Goal: Check status: Check status

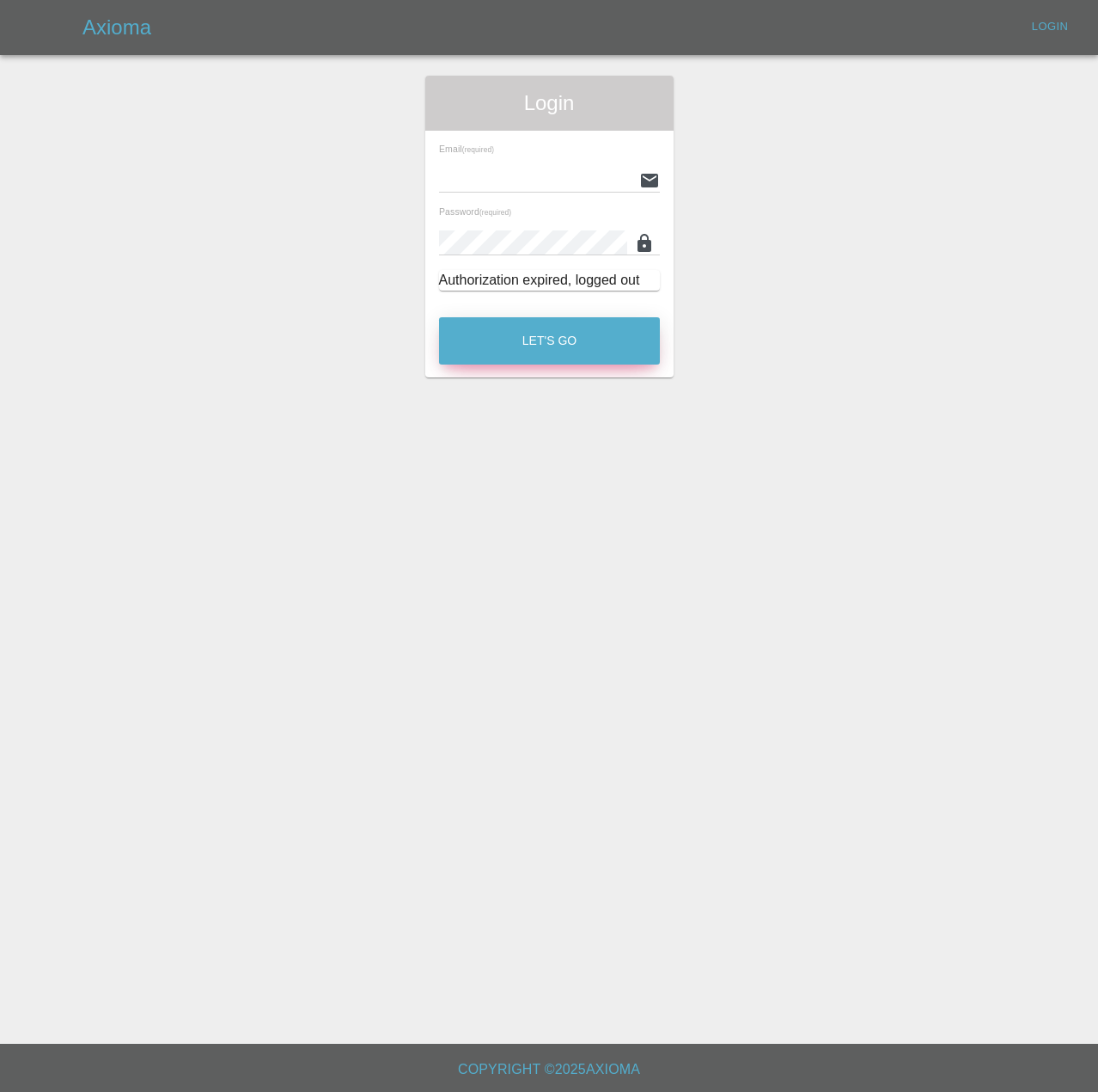
type input "[PERSON_NAME][EMAIL_ADDRESS][PERSON_NAME][DOMAIN_NAME]"
click at [532, 364] on button "Let's Go" at bounding box center [549, 341] width 221 height 47
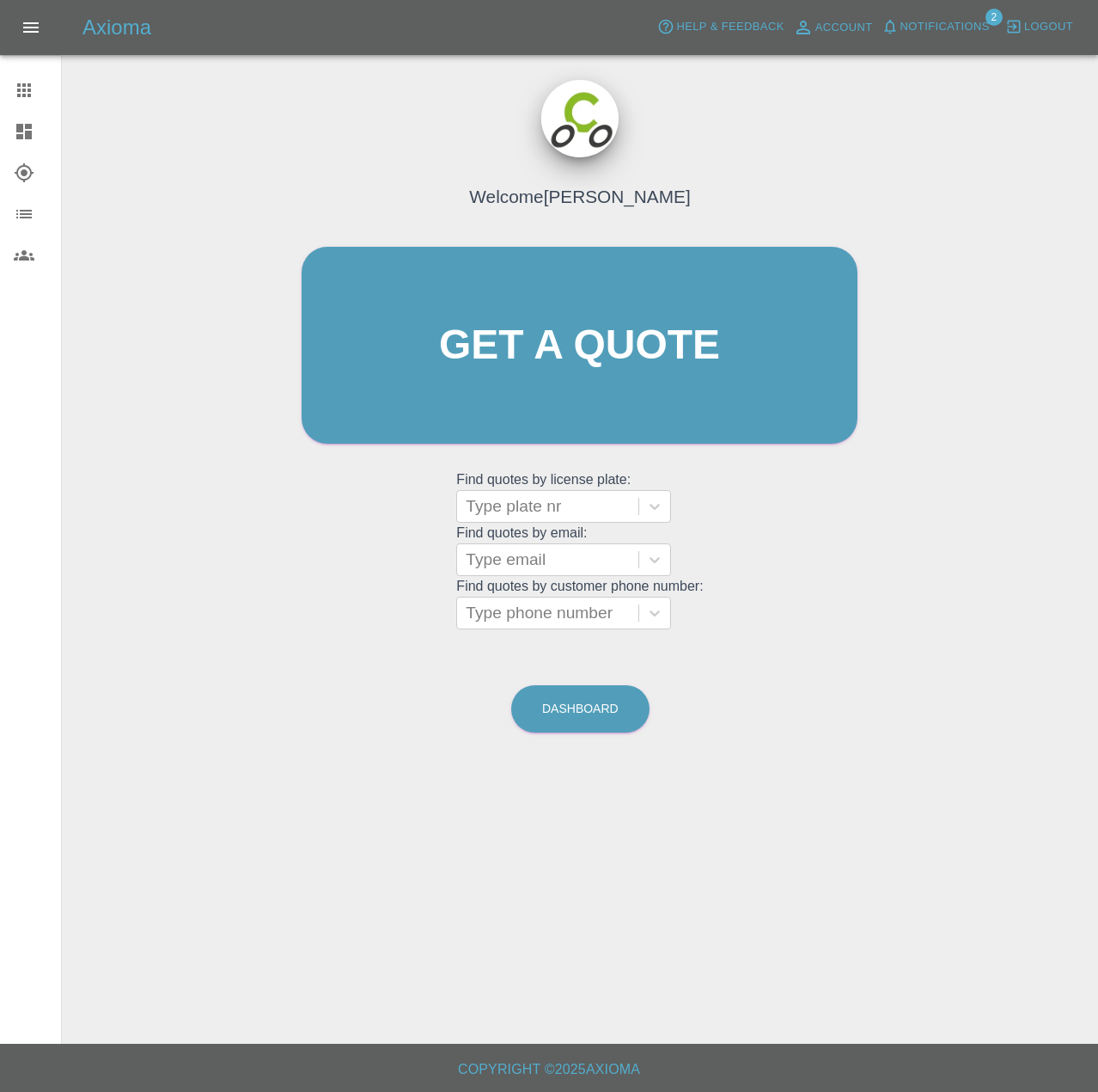
click at [900, 28] on span "Notifications" at bounding box center [945, 27] width 89 height 20
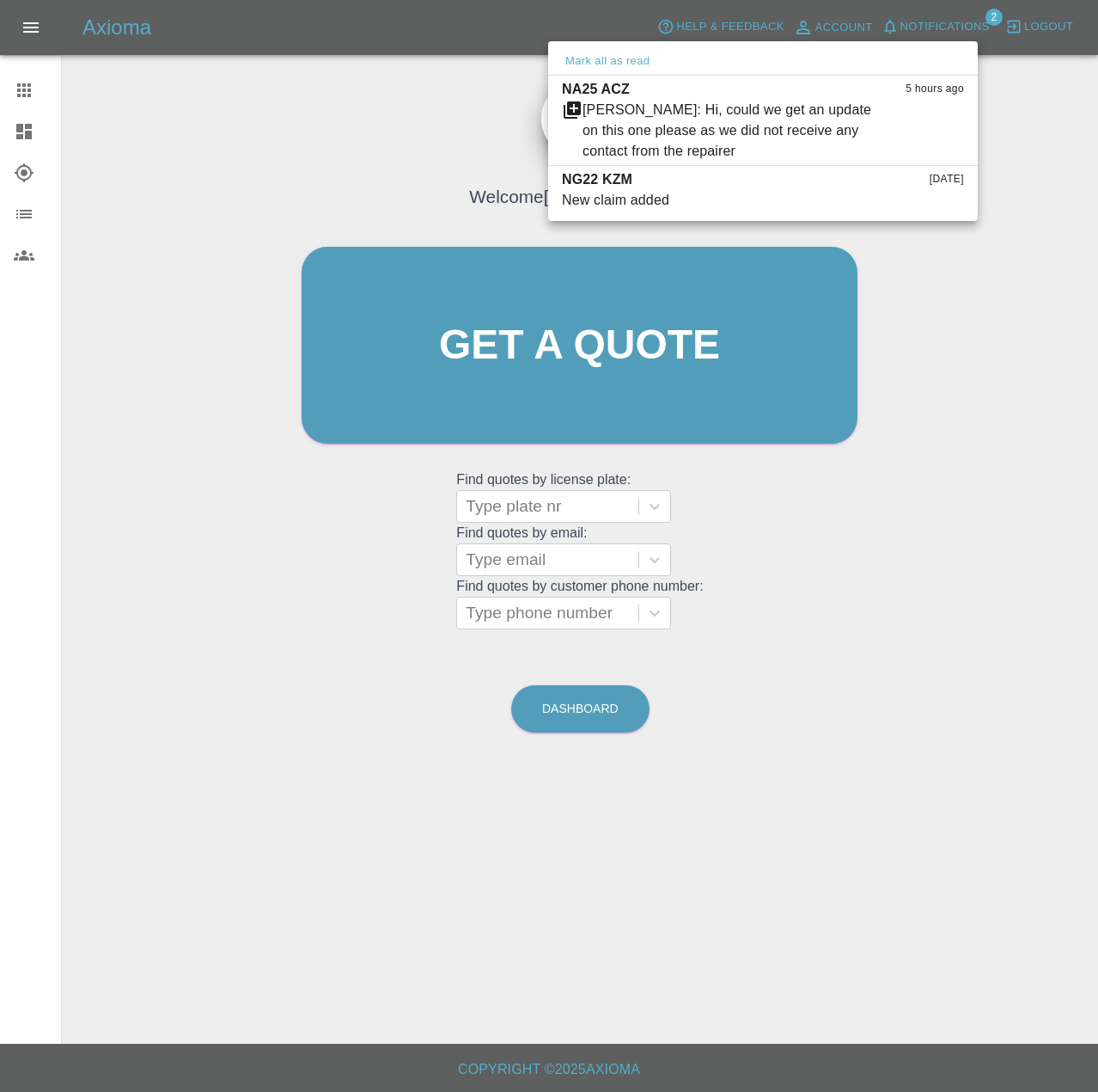
click at [15, 98] on div at bounding box center [549, 546] width 1098 height 1092
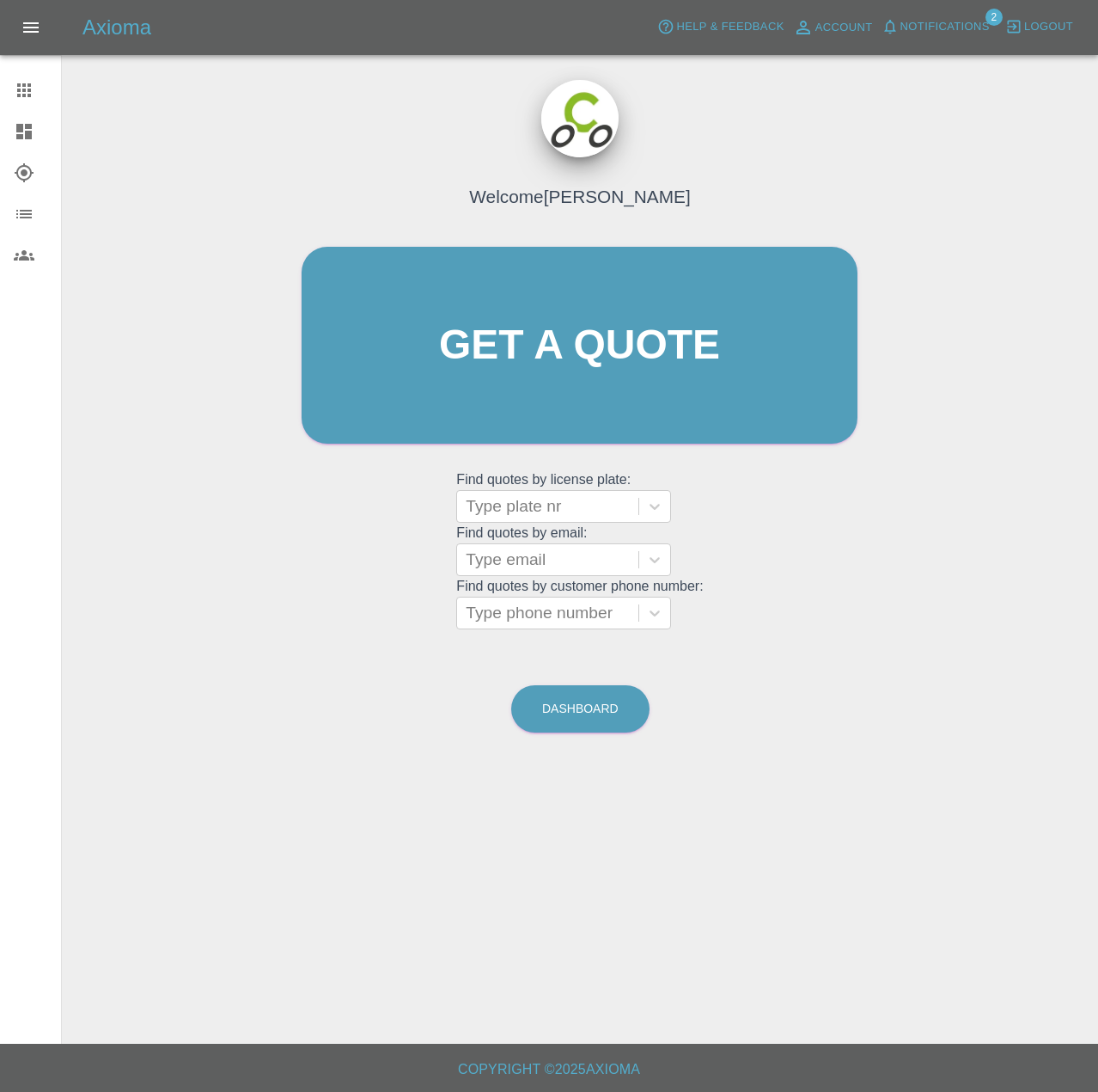
click at [15, 98] on div "[PERSON_NAME] all as read NA25 ACZ 5 hours ago [PERSON_NAME]: Hi, could we get …" at bounding box center [549, 546] width 1098 height 1092
click at [24, 124] on link "Dashboard" at bounding box center [30, 131] width 61 height 41
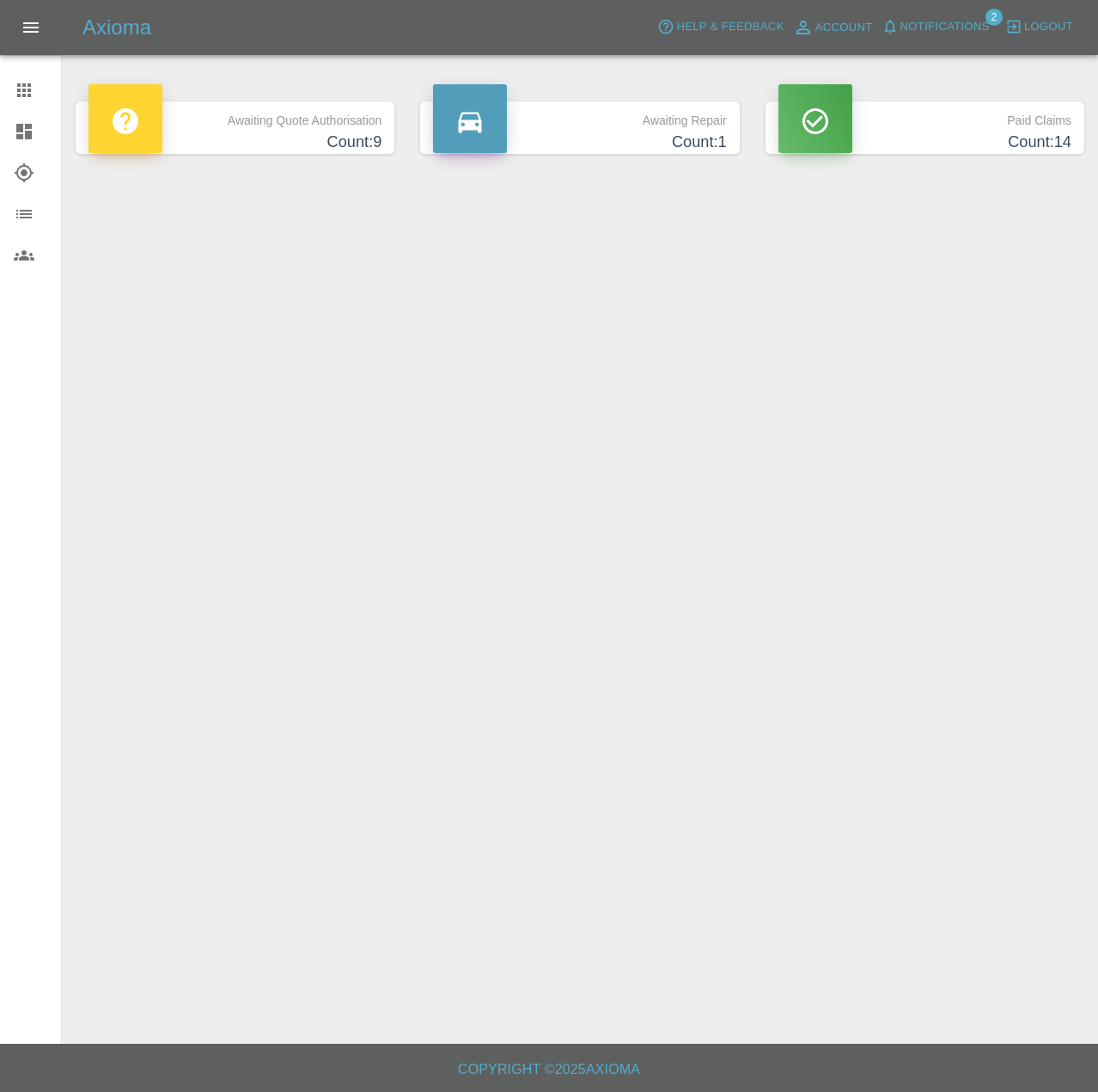
click at [287, 130] on p "Awaiting Quote Authorisation" at bounding box center [235, 116] width 293 height 29
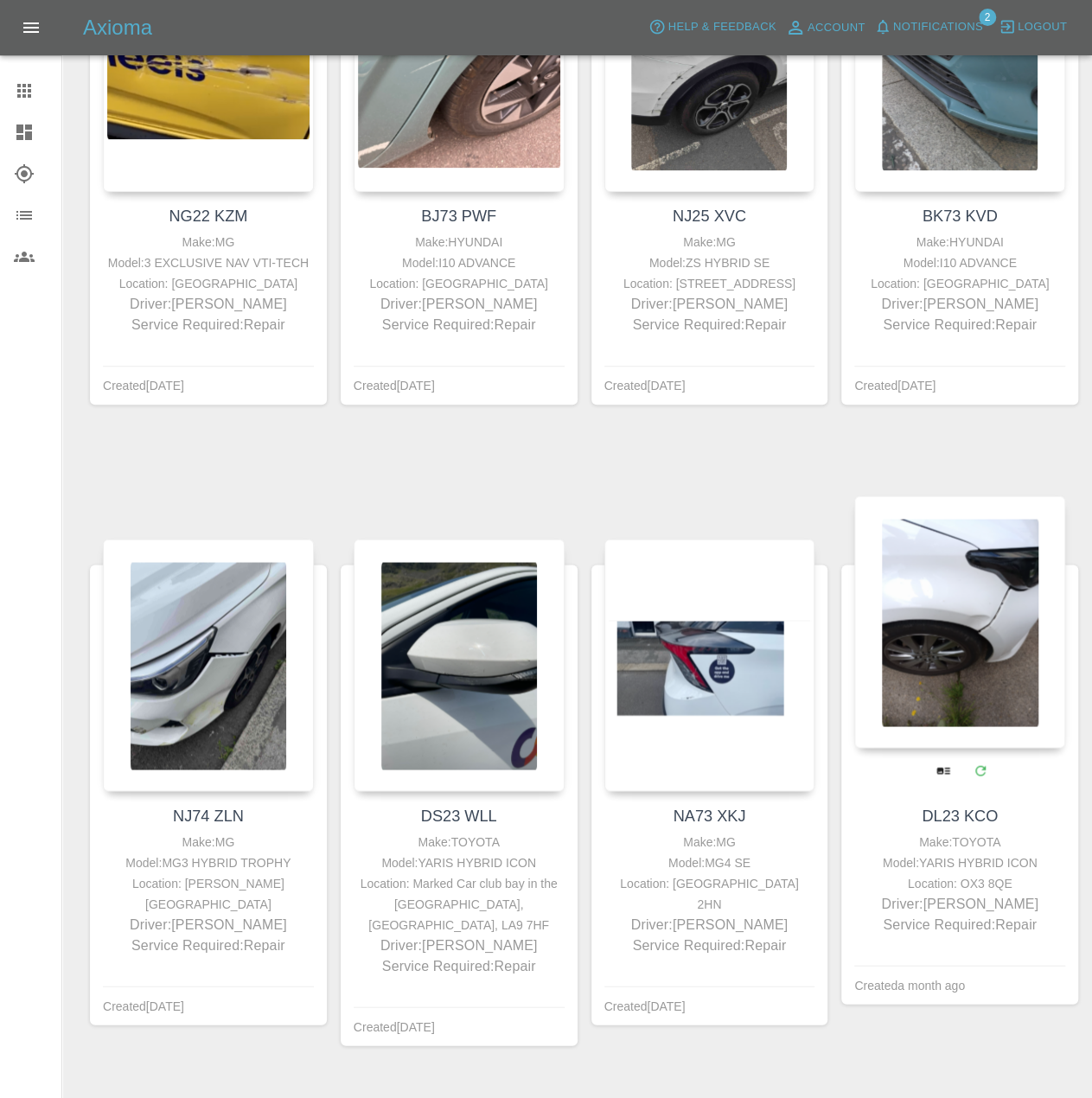
scroll to position [518, 0]
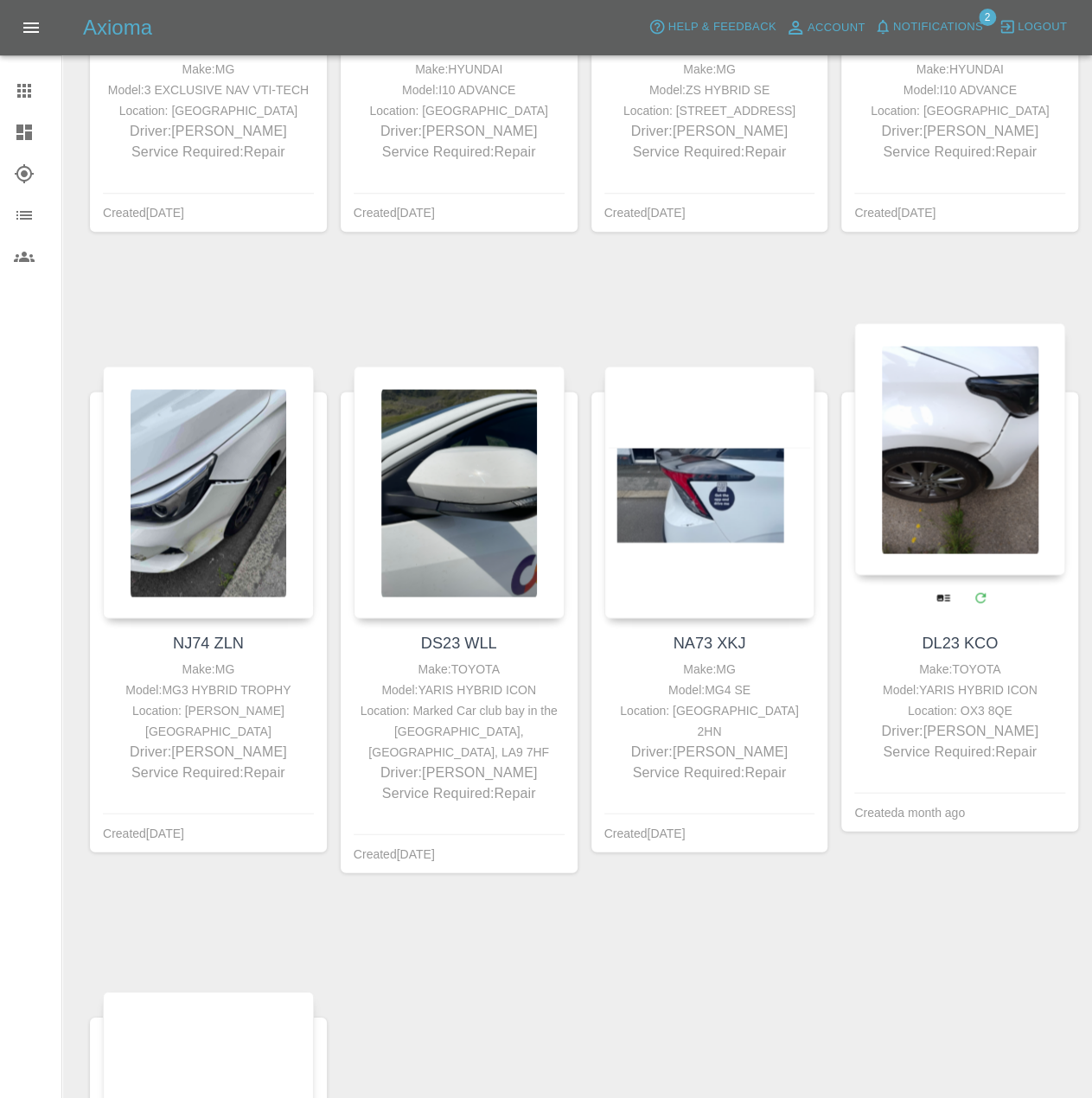
click at [988, 433] on div at bounding box center [960, 450] width 211 height 253
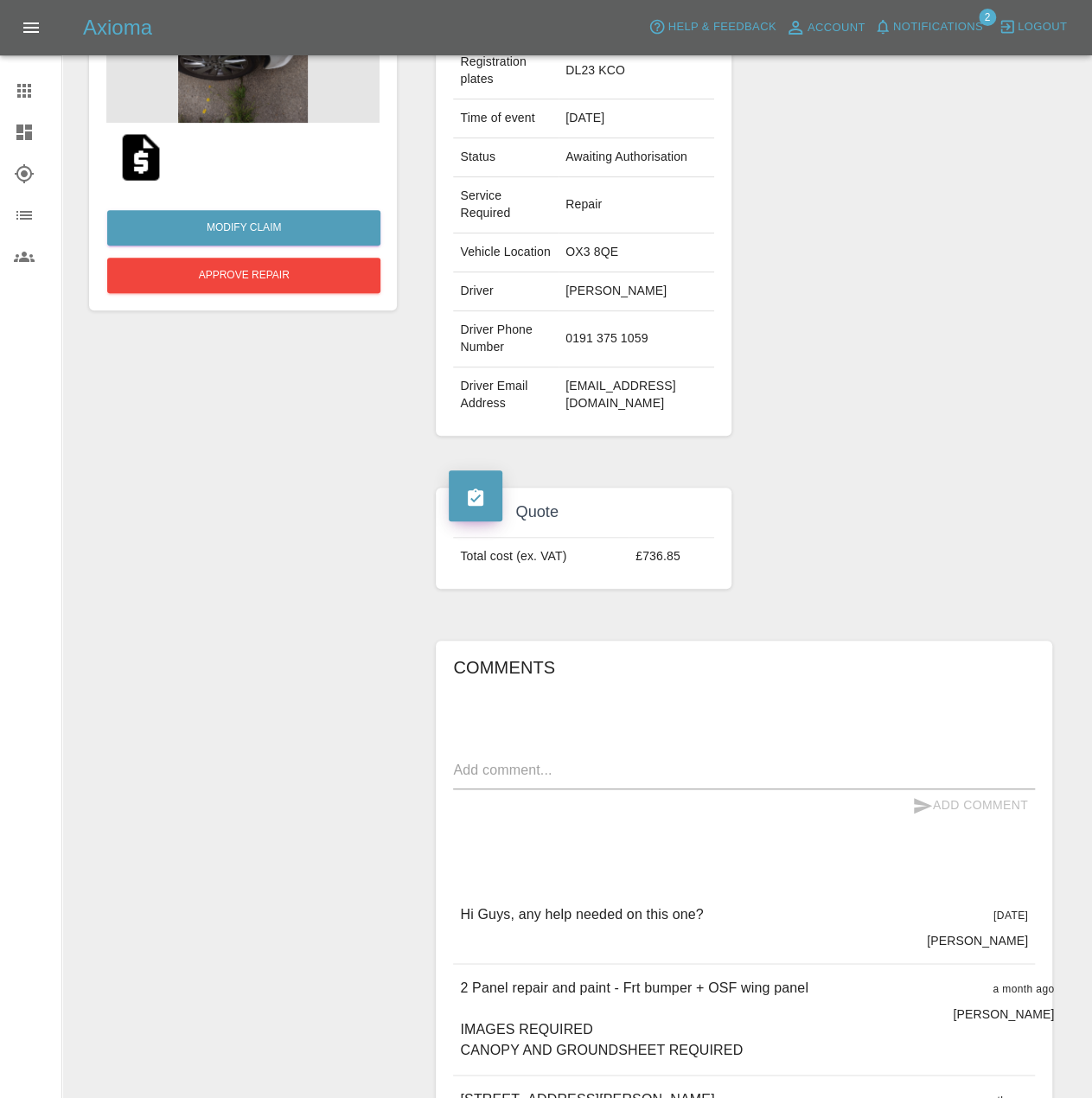
scroll to position [605, 0]
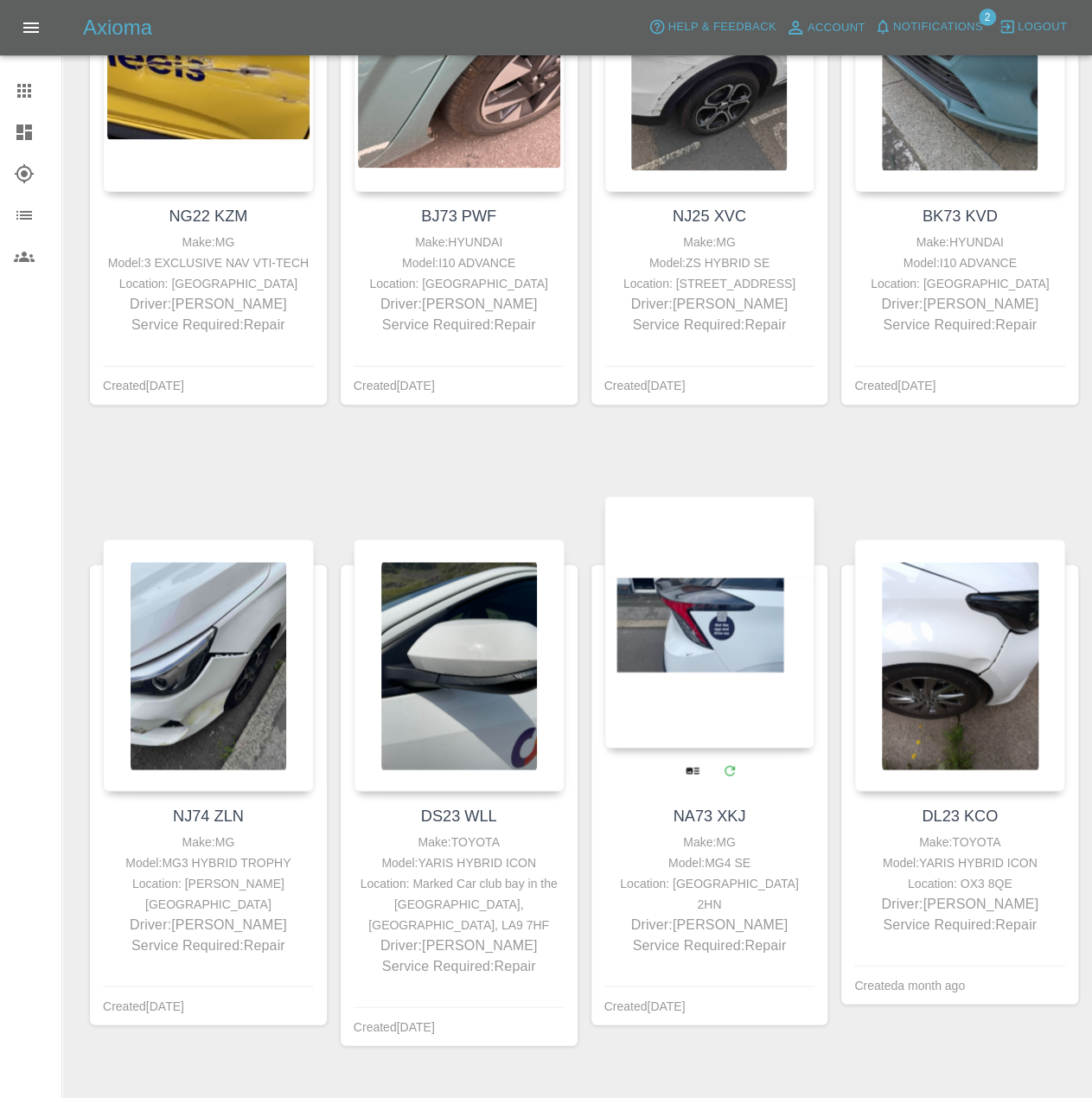
scroll to position [432, 0]
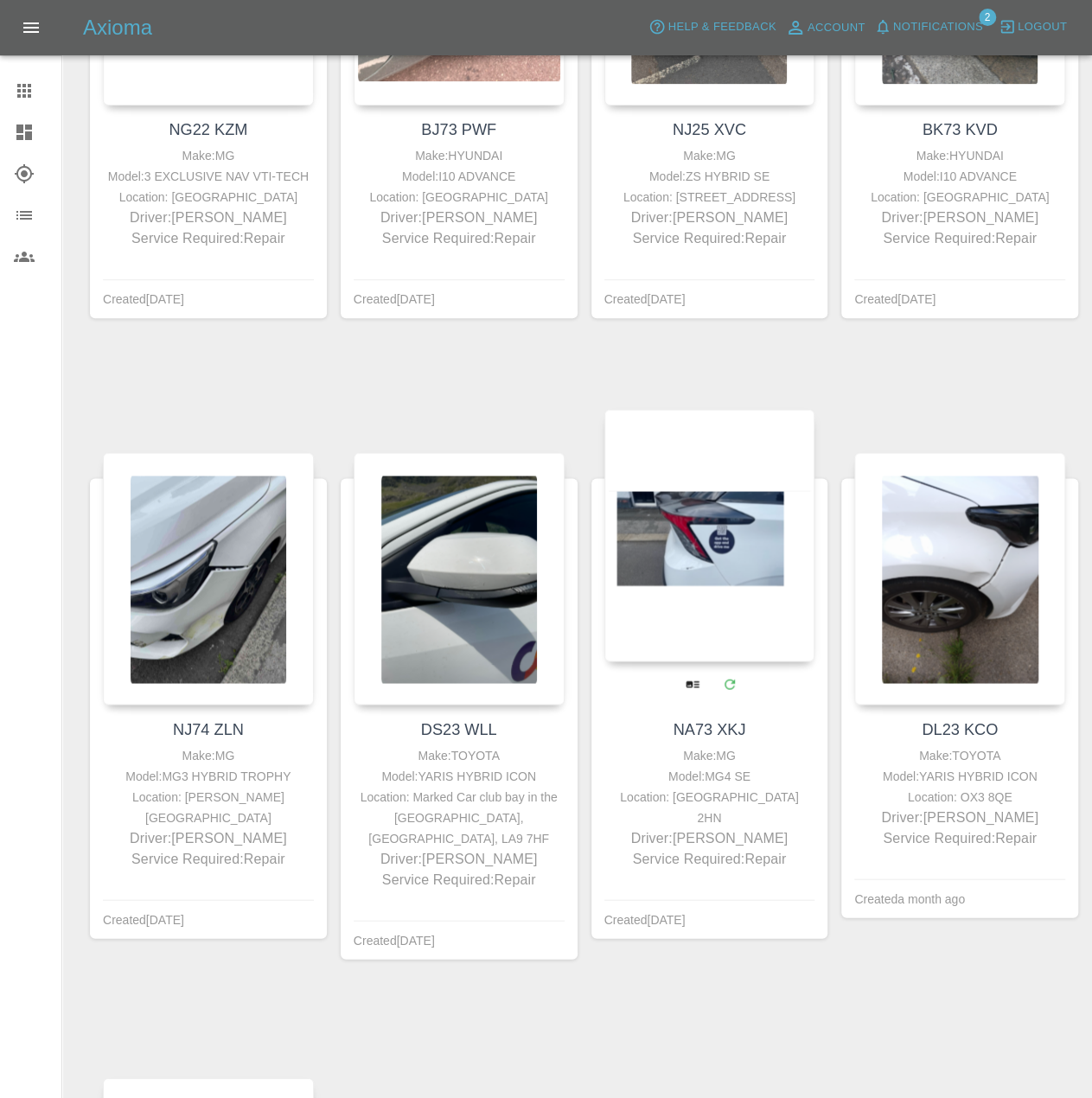
click at [664, 549] on div at bounding box center [710, 536] width 211 height 253
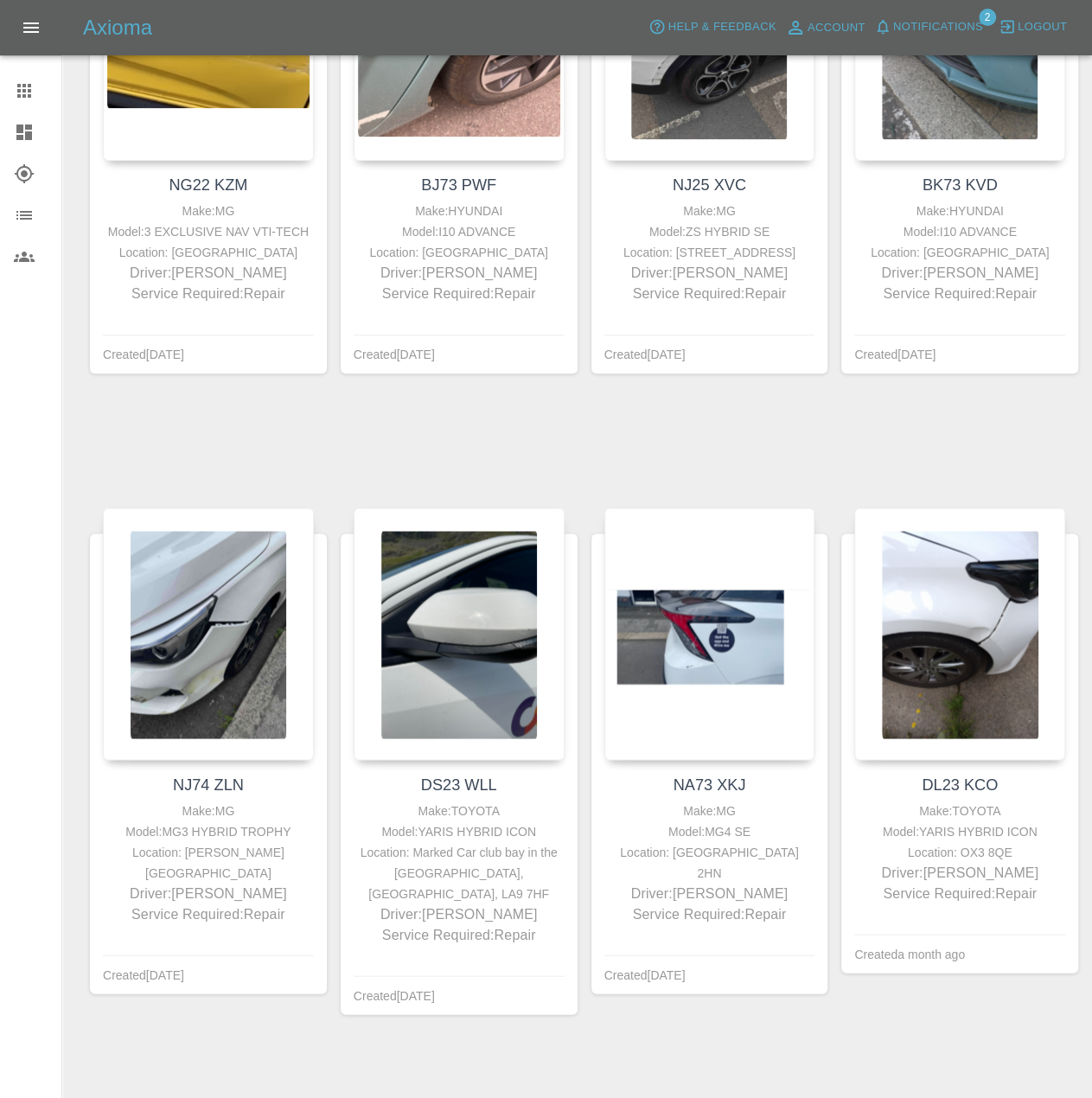
scroll to position [432, 0]
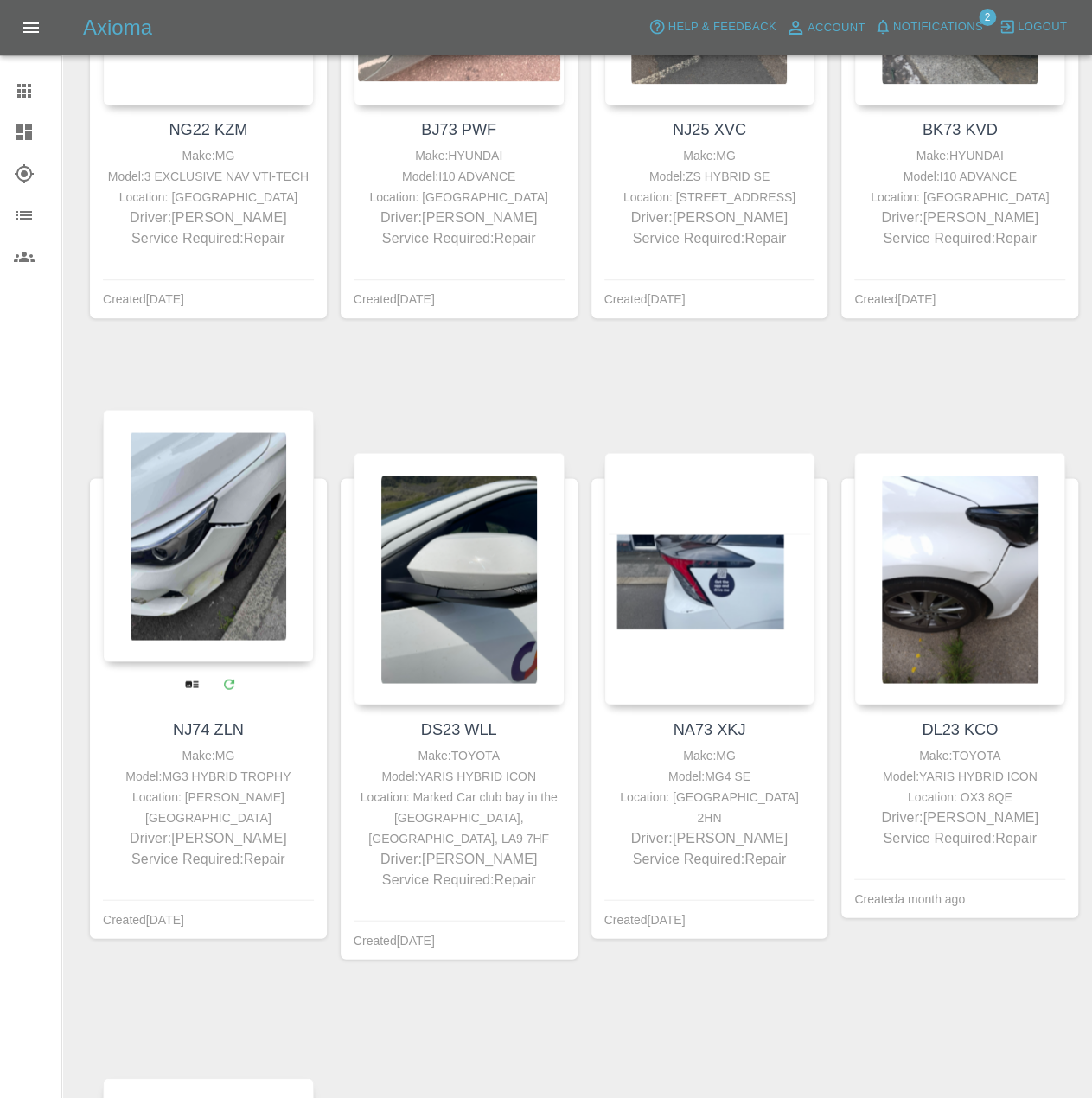
click at [218, 578] on div at bounding box center [208, 536] width 211 height 253
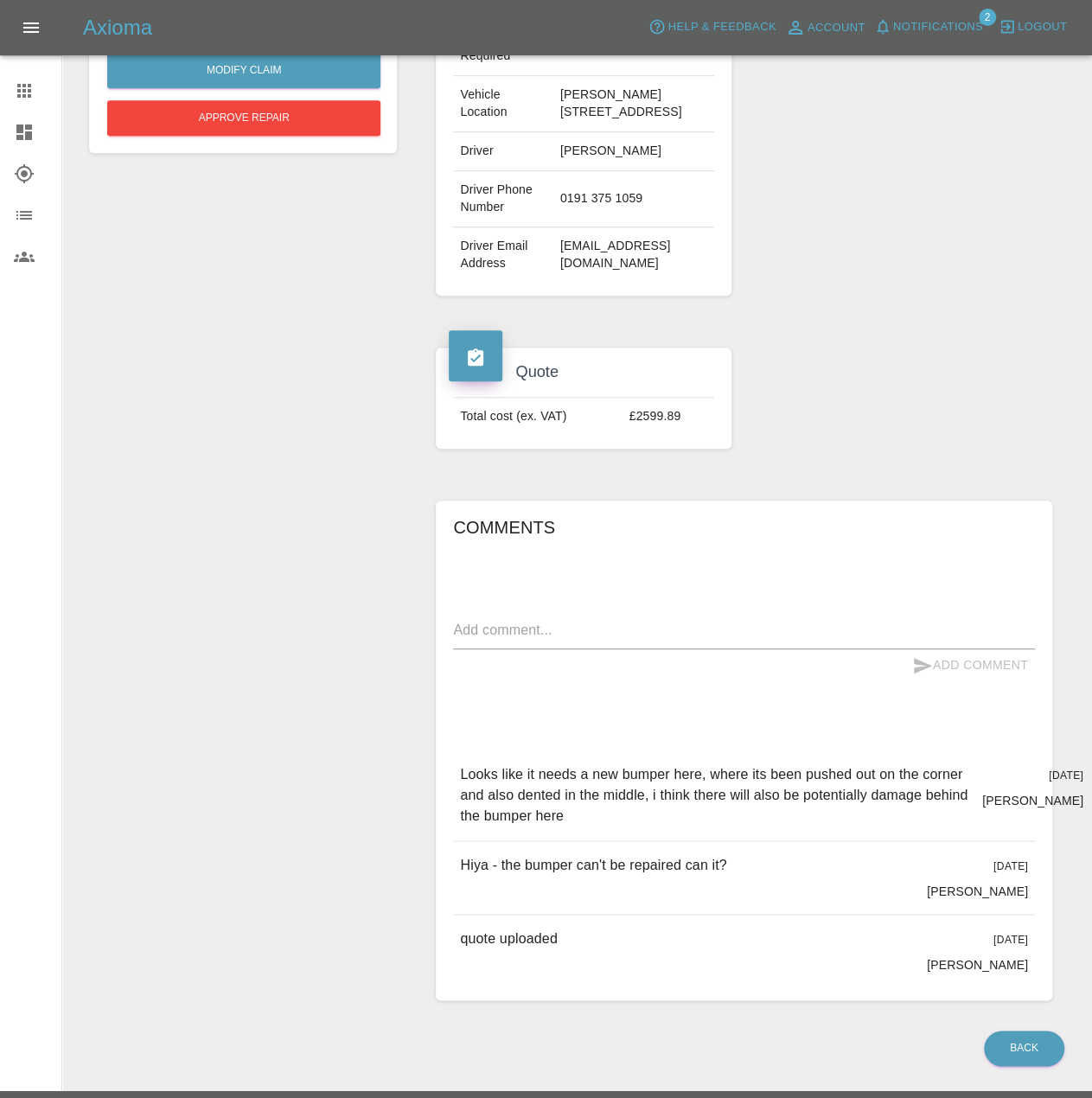
scroll to position [432, 0]
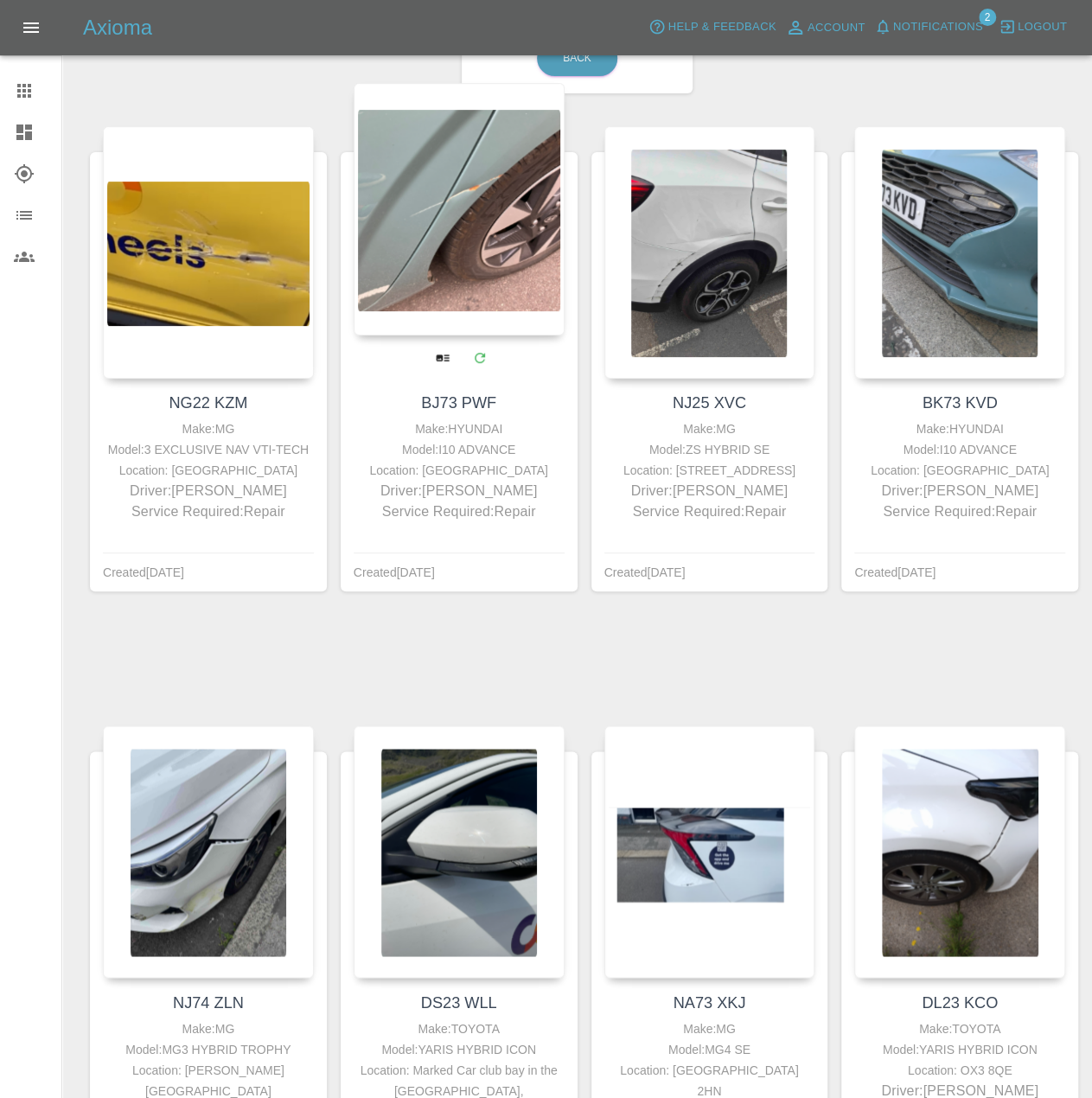
scroll to position [173, 0]
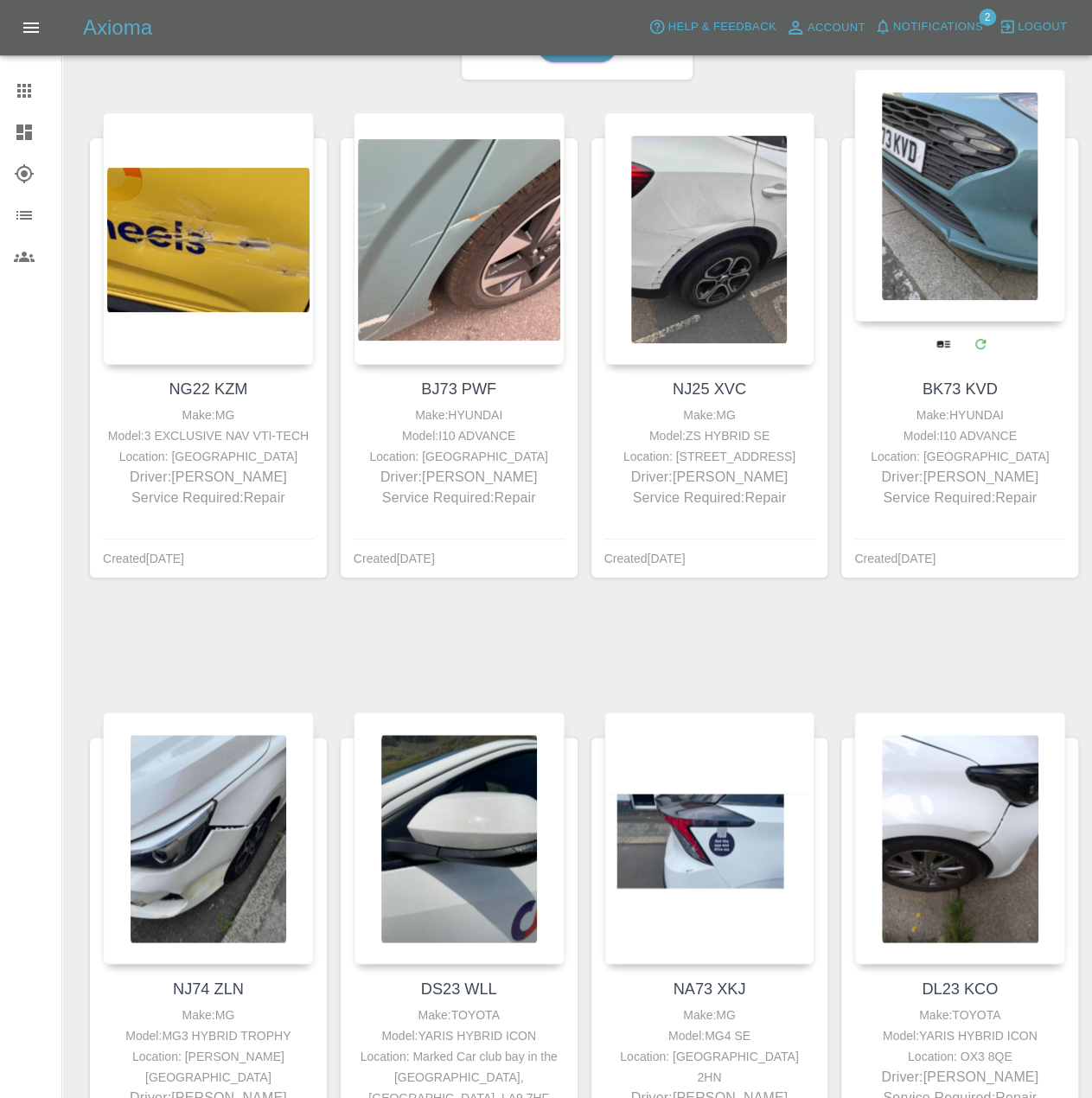
click at [978, 261] on div at bounding box center [960, 196] width 211 height 253
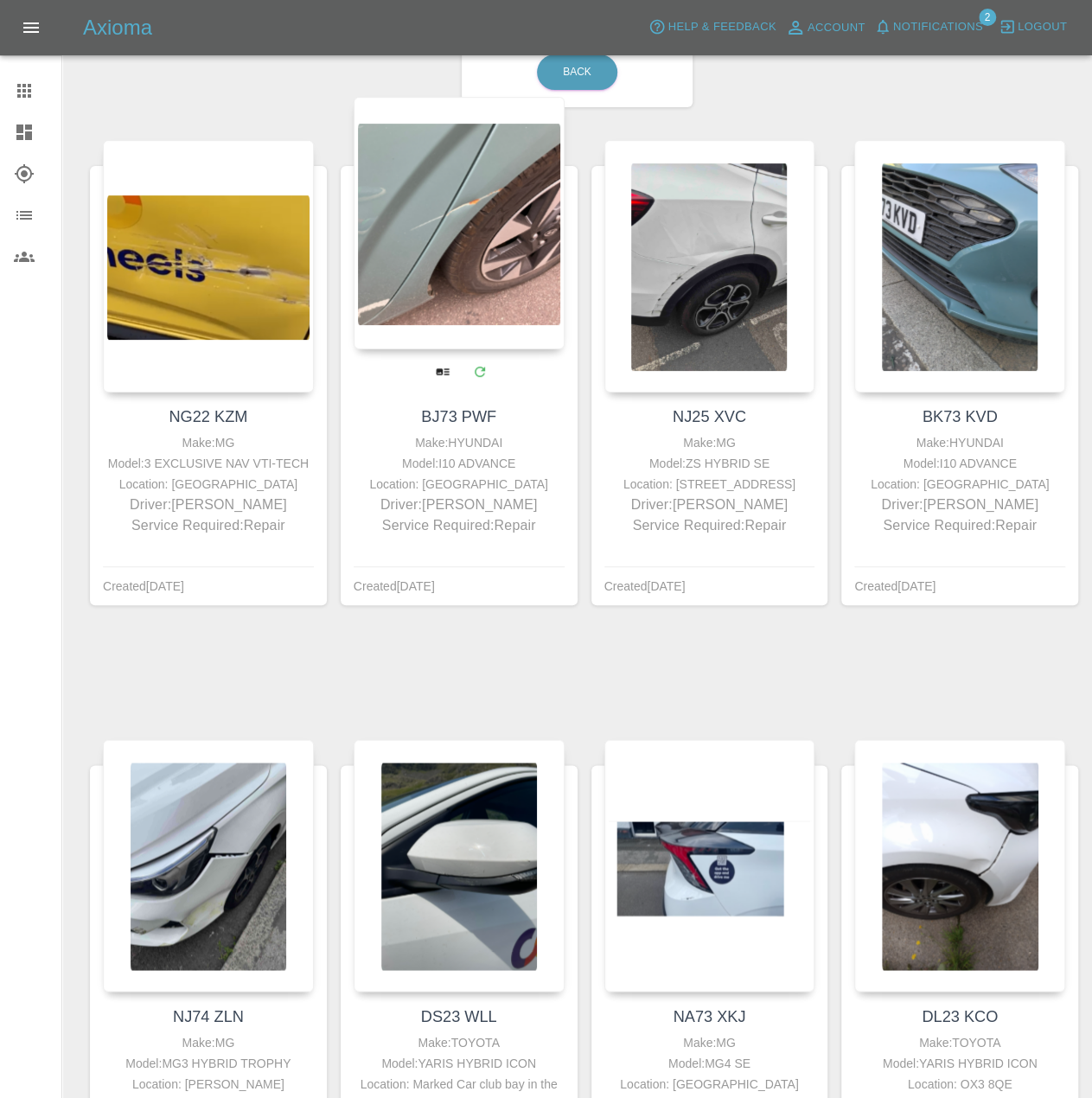
scroll to position [346, 0]
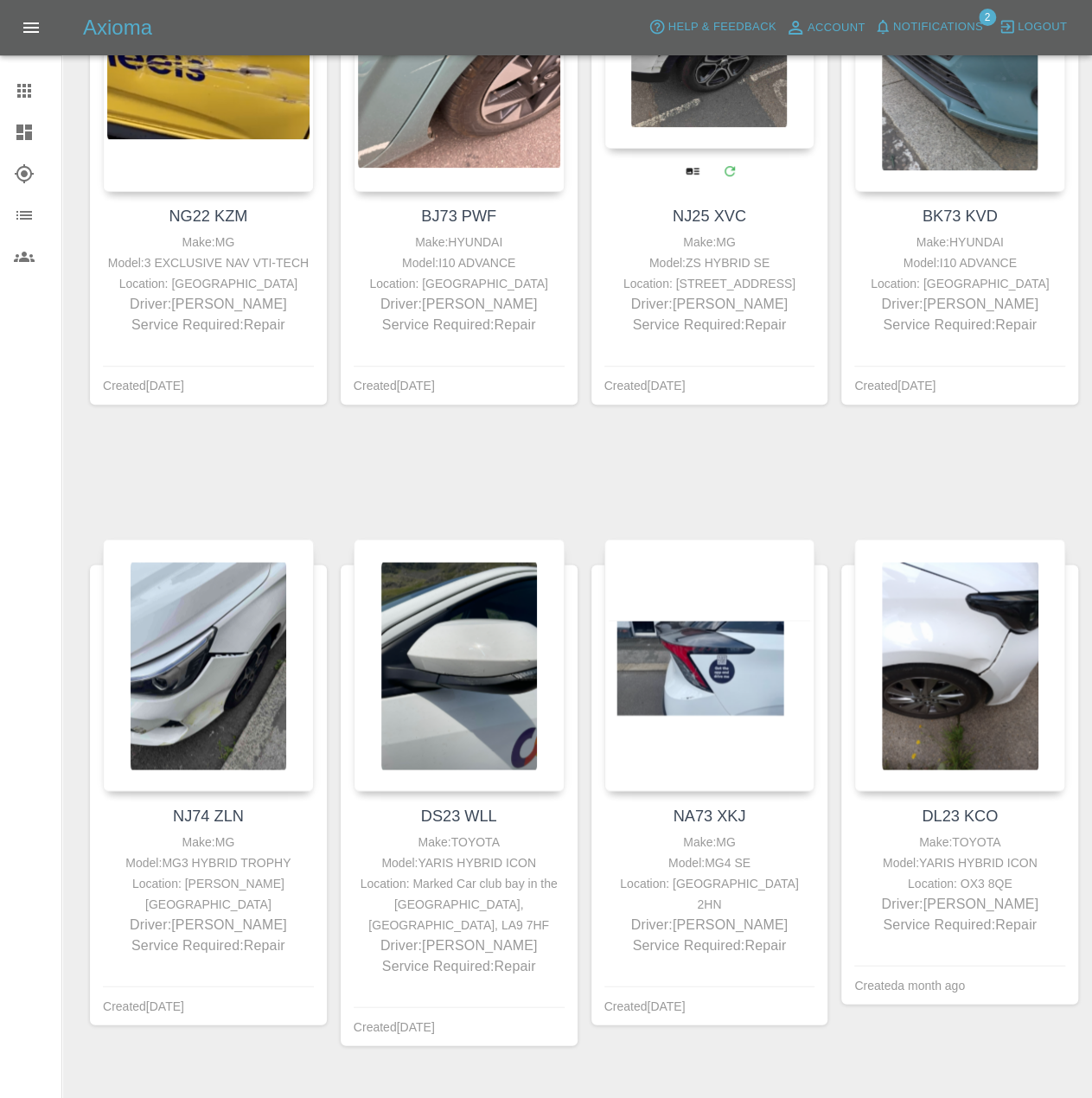
click at [748, 124] on div at bounding box center [710, 23] width 211 height 253
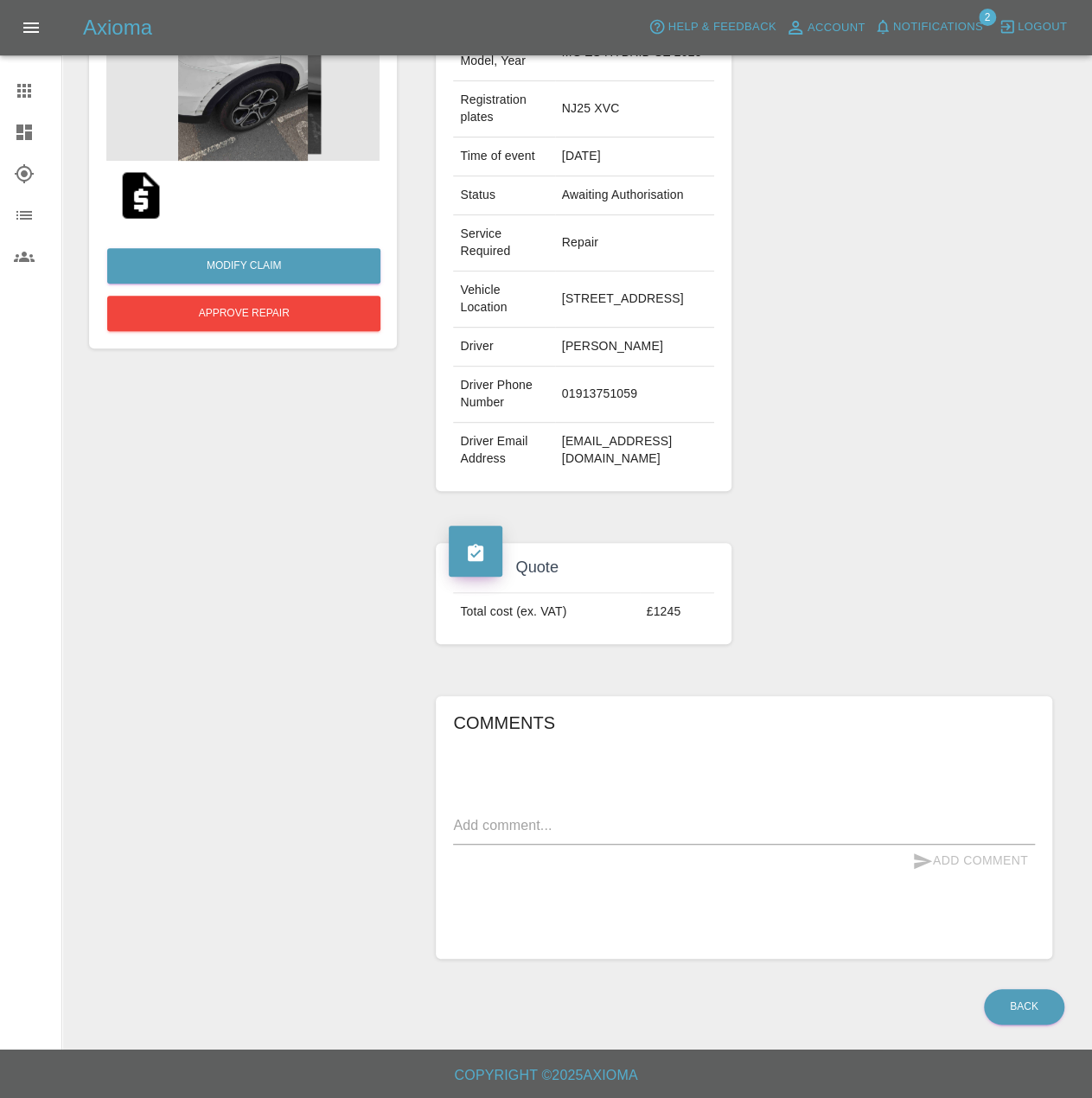
scroll to position [408, 0]
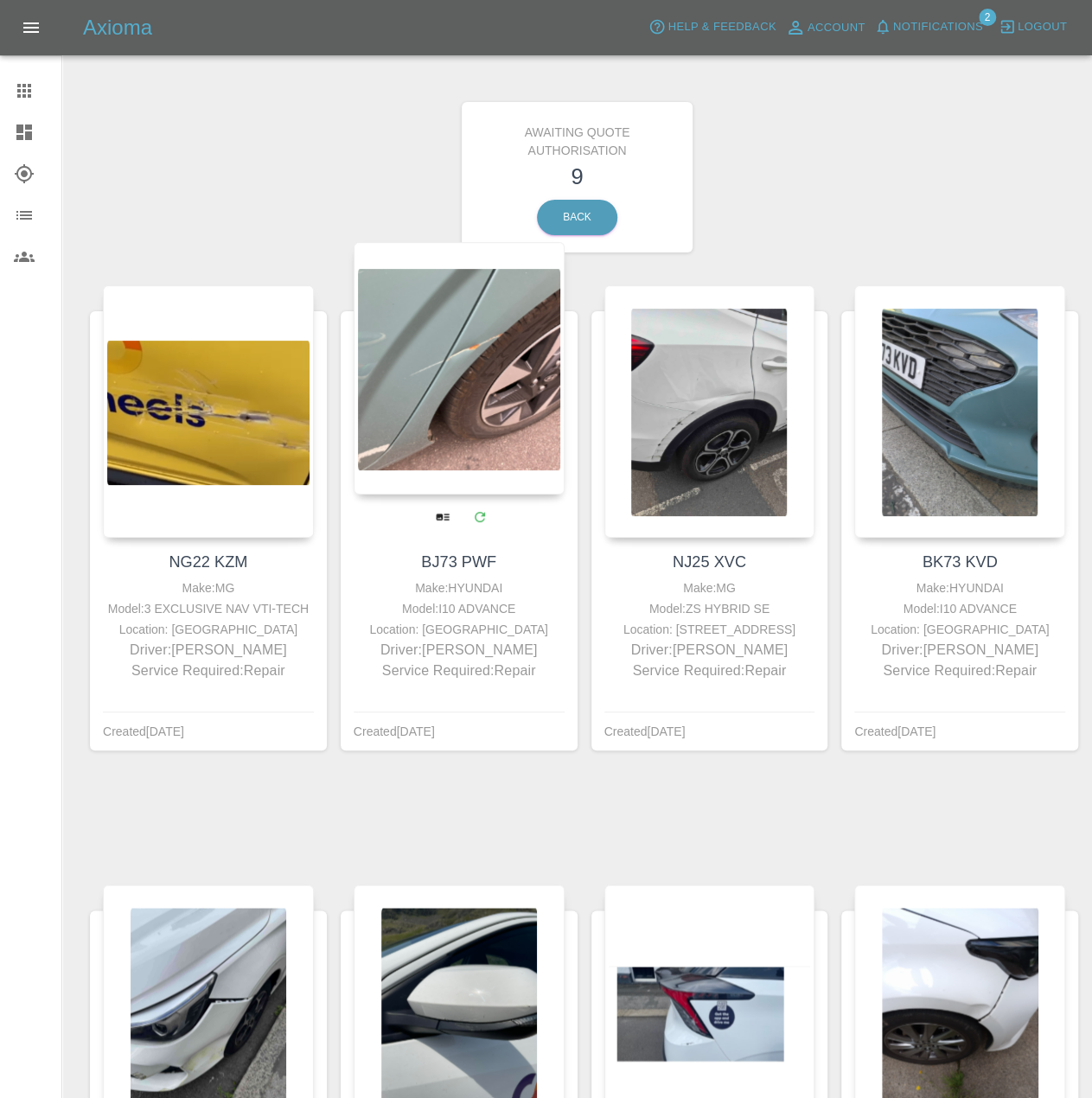
click at [468, 445] on div at bounding box center [459, 368] width 211 height 253
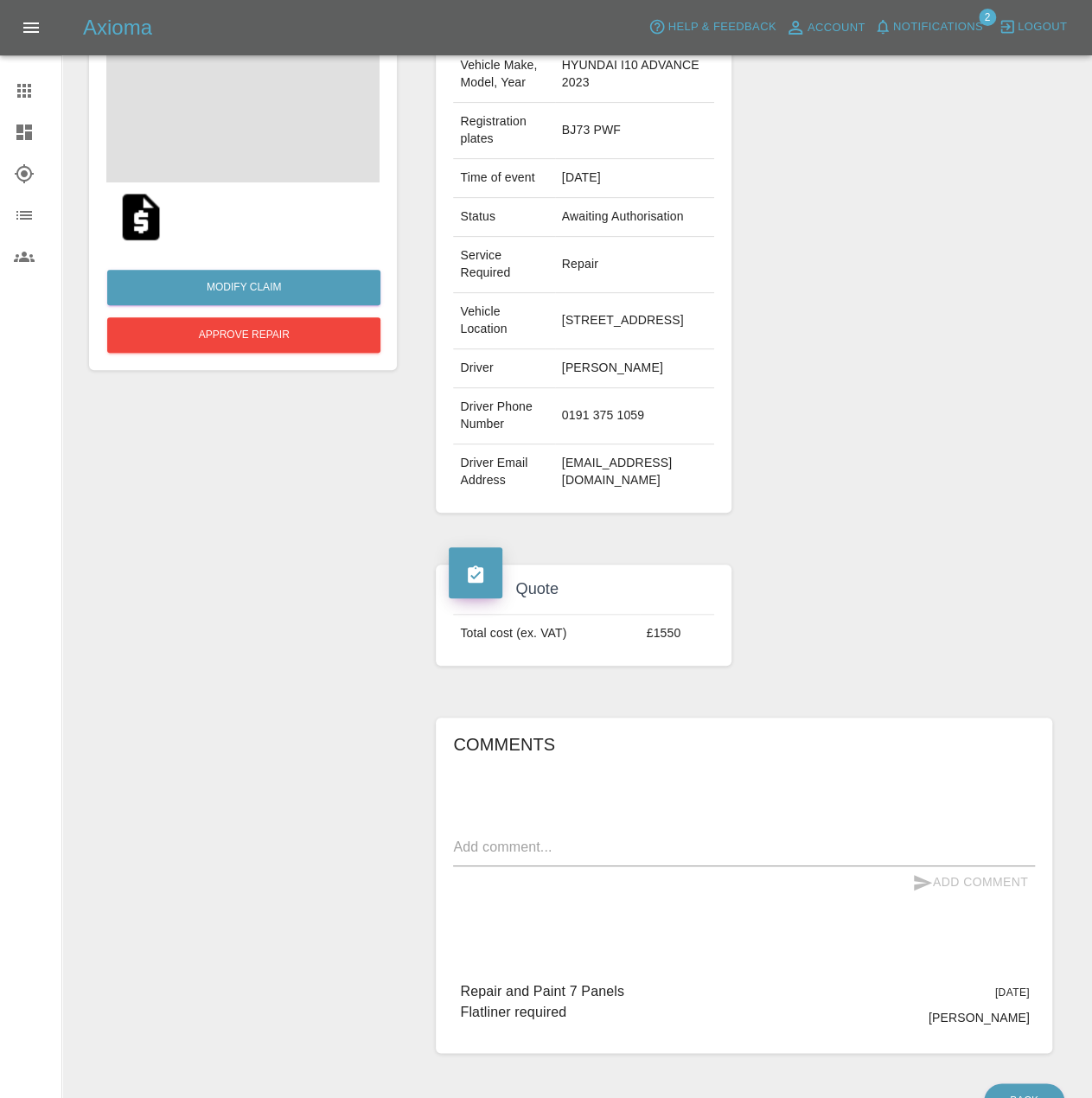
scroll to position [469, 0]
